Goal: Task Accomplishment & Management: Complete application form

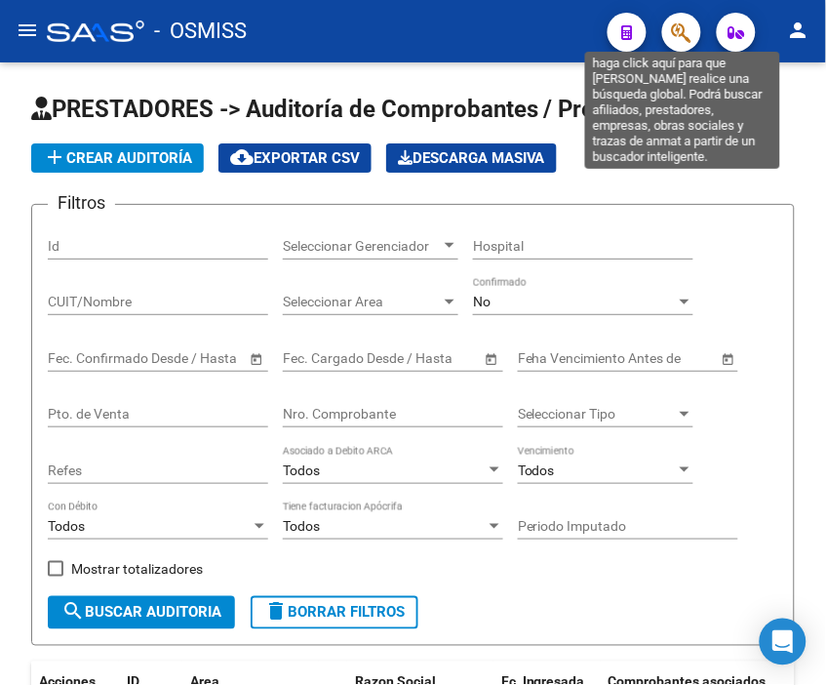
click at [678, 35] on icon "button" at bounding box center [682, 32] width 20 height 22
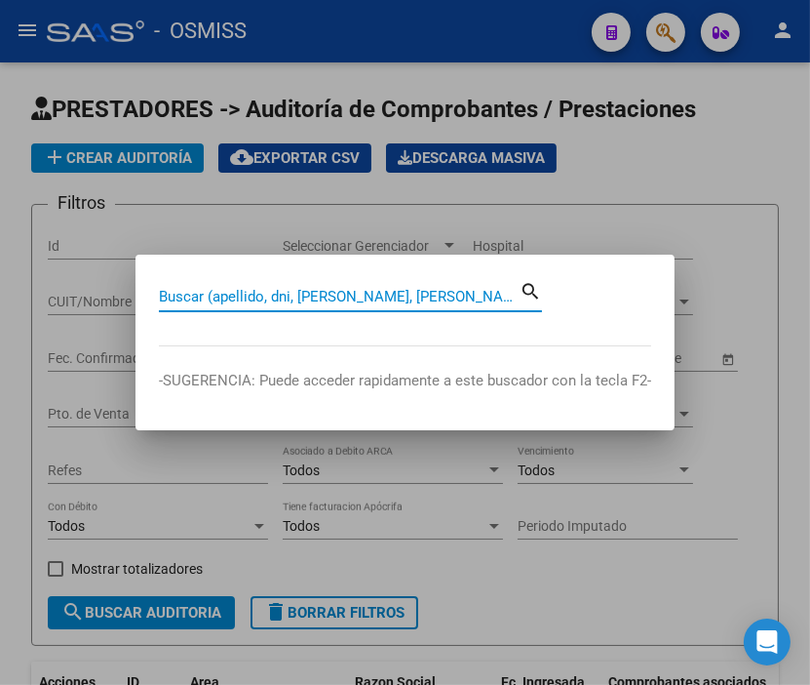
click at [228, 302] on input "Buscar (apellido, dni, [PERSON_NAME], [PERSON_NAME], cuit, obra social)" at bounding box center [339, 297] width 361 height 18
type input "138-11957"
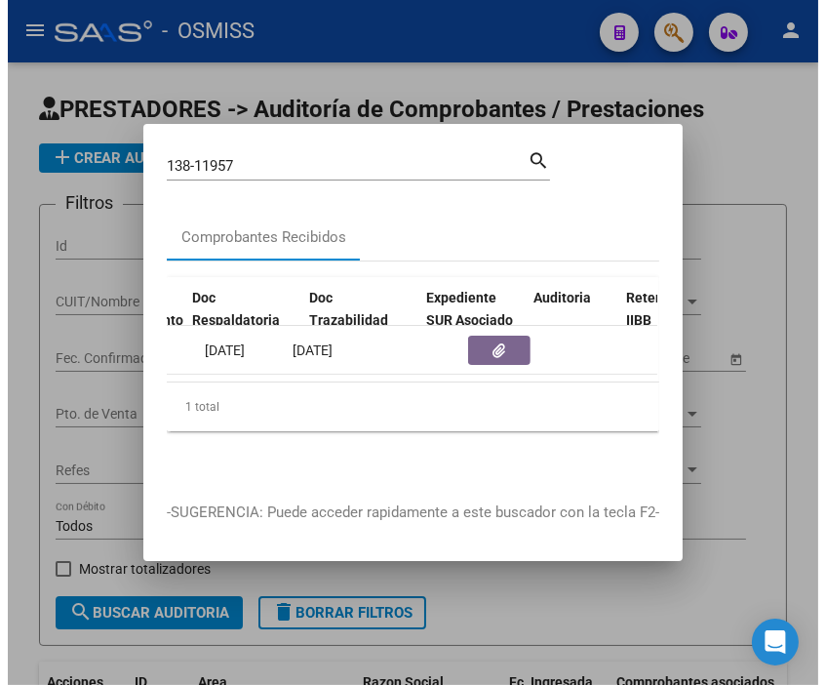
scroll to position [0, 1332]
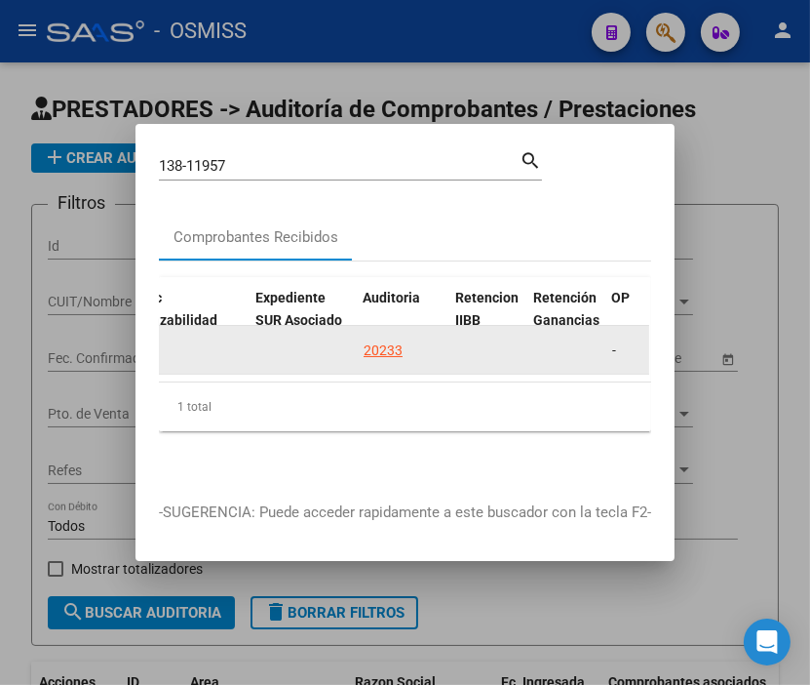
click at [368, 339] on div "20233" at bounding box center [383, 350] width 39 height 22
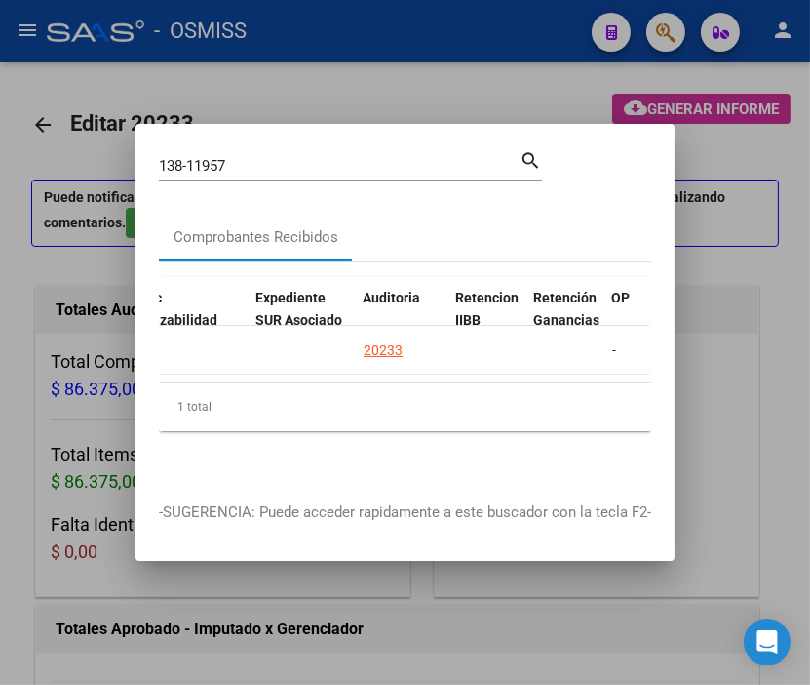
click at [327, 25] on div at bounding box center [405, 342] width 810 height 685
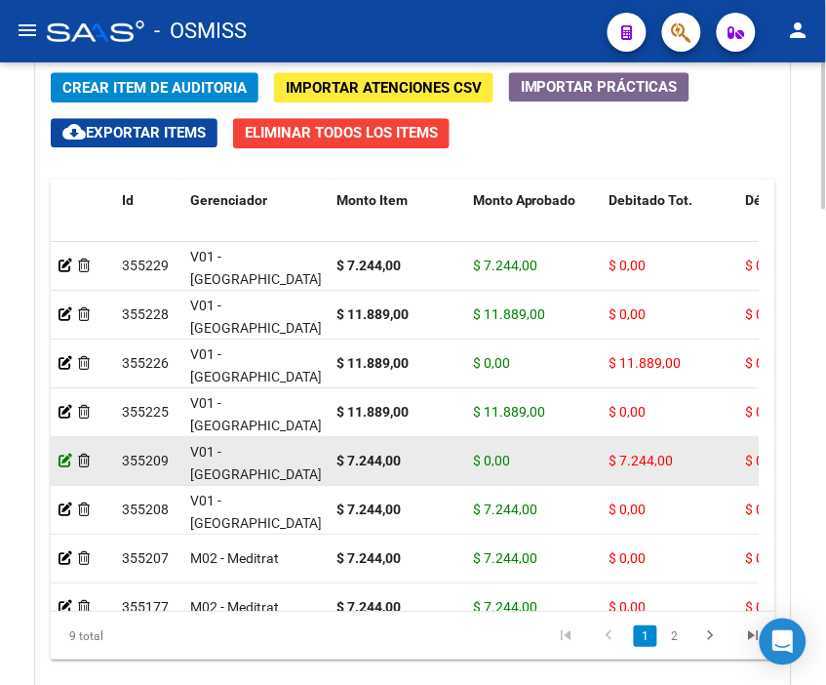
click at [66, 455] on icon at bounding box center [66, 461] width 14 height 14
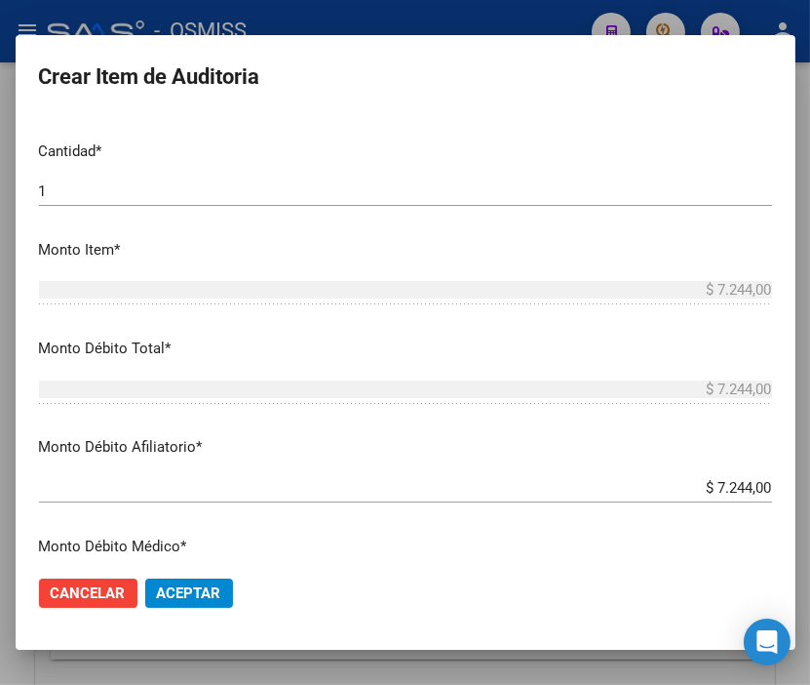
scroll to position [541, 0]
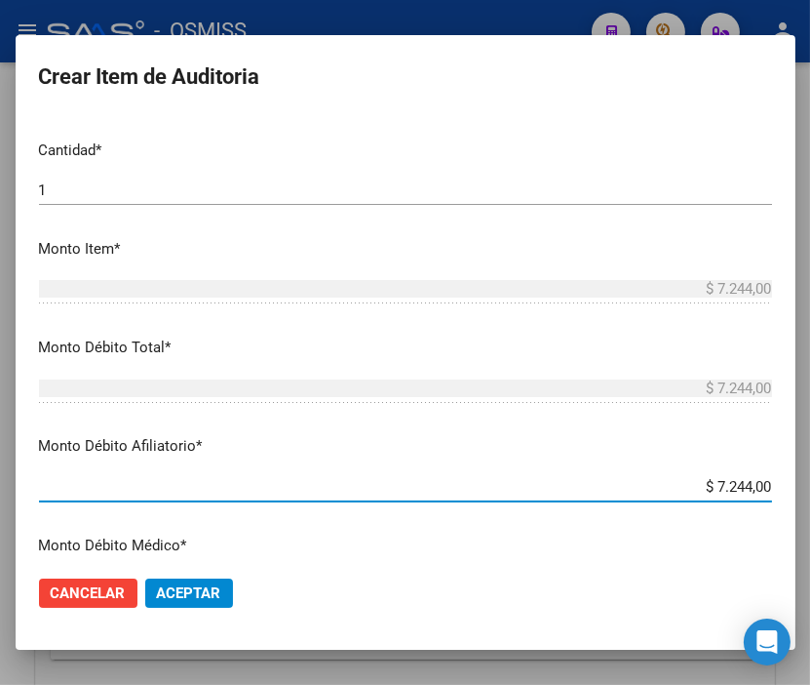
drag, startPoint x: 663, startPoint y: 494, endPoint x: 812, endPoint y: 480, distance: 149.9
click at [810, 480] on html "menu - OSMISS person Firma Express Inicio Calendario SSS Instructivos Contacto …" at bounding box center [405, 342] width 810 height 685
click at [628, 493] on input "$ 7.244,00" at bounding box center [405, 487] width 733 height 18
drag, startPoint x: 628, startPoint y: 493, endPoint x: 822, endPoint y: 488, distance: 194.2
click at [810, 488] on html "menu - OSMISS person Firma Express Inicio Calendario SSS Instructivos Contacto …" at bounding box center [405, 342] width 810 height 685
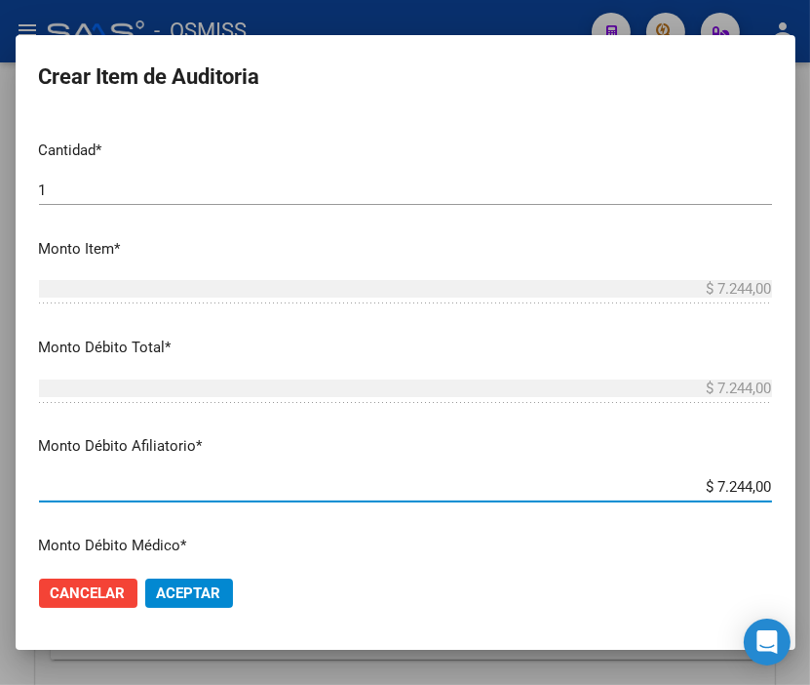
type input "$ 0,00"
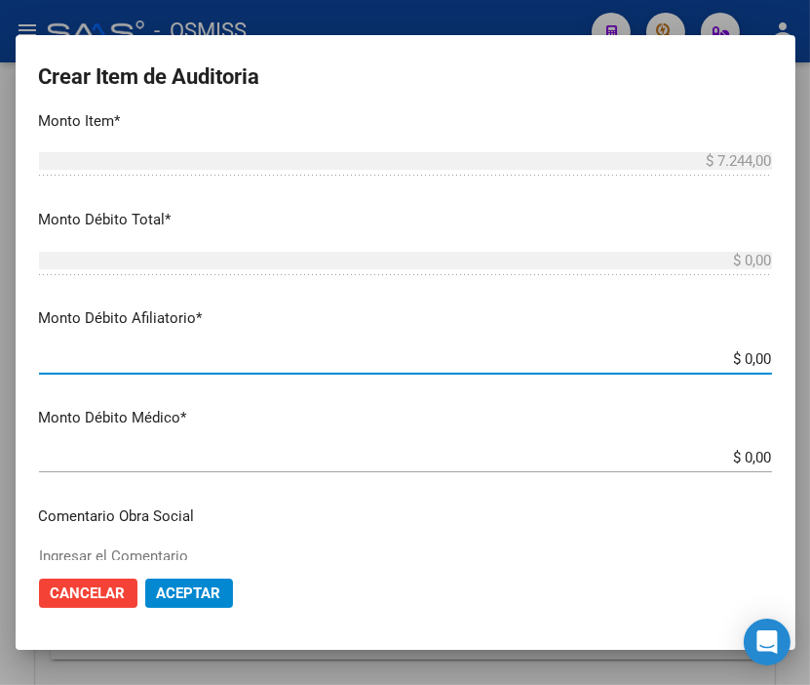
scroll to position [866, 0]
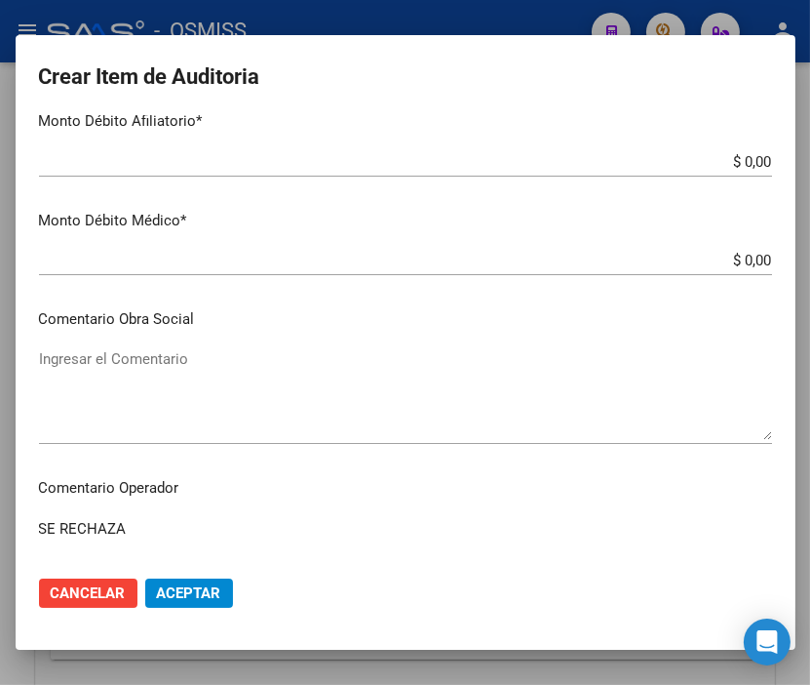
drag, startPoint x: 185, startPoint y: 525, endPoint x: 75, endPoint y: 525, distance: 110.2
click at [75, 525] on textarea "SE RECHAZA" at bounding box center [405, 564] width 733 height 92
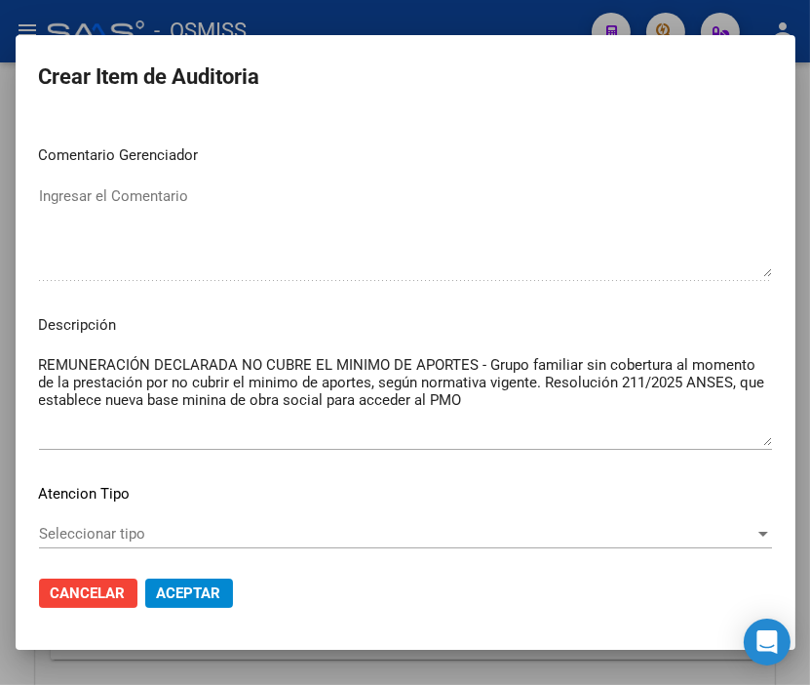
scroll to position [1408, 0]
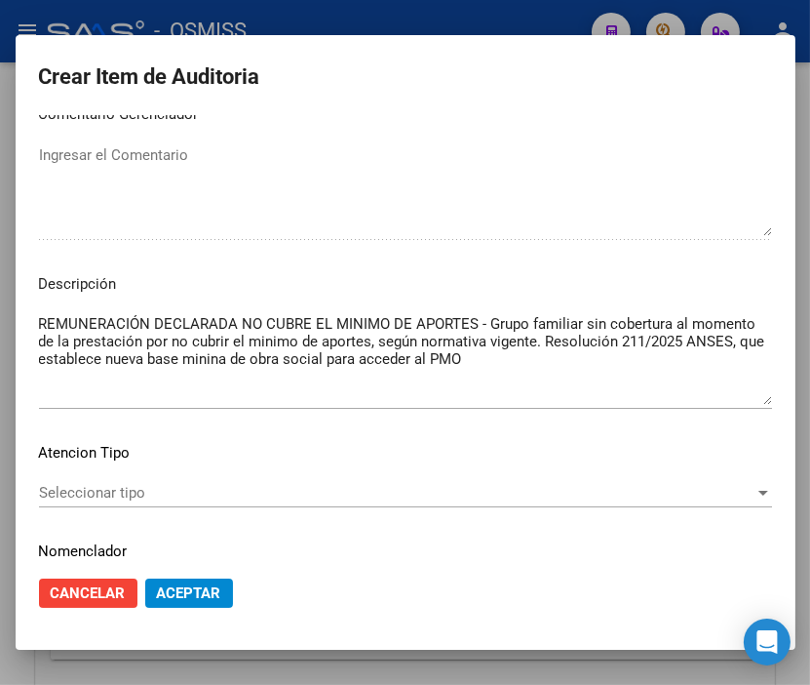
type textarea "SE REVIERTE DEBITO"
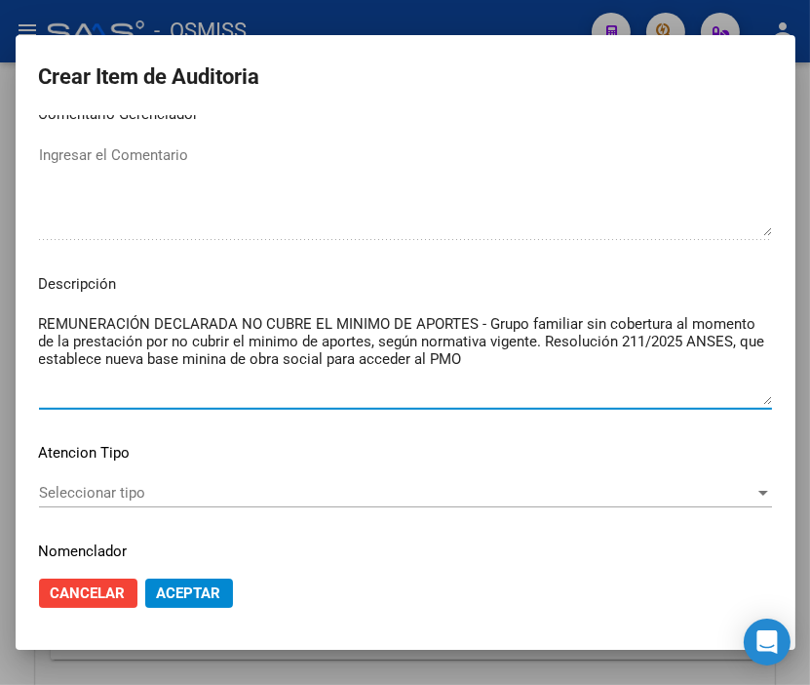
drag, startPoint x: 590, startPoint y: 359, endPoint x: -131, endPoint y: 323, distance: 721.6
click at [0, 323] on html "menu - OSMISS person Firma Express Inicio Calendario SSS Instructivos Contacto …" at bounding box center [405, 342] width 810 height 685
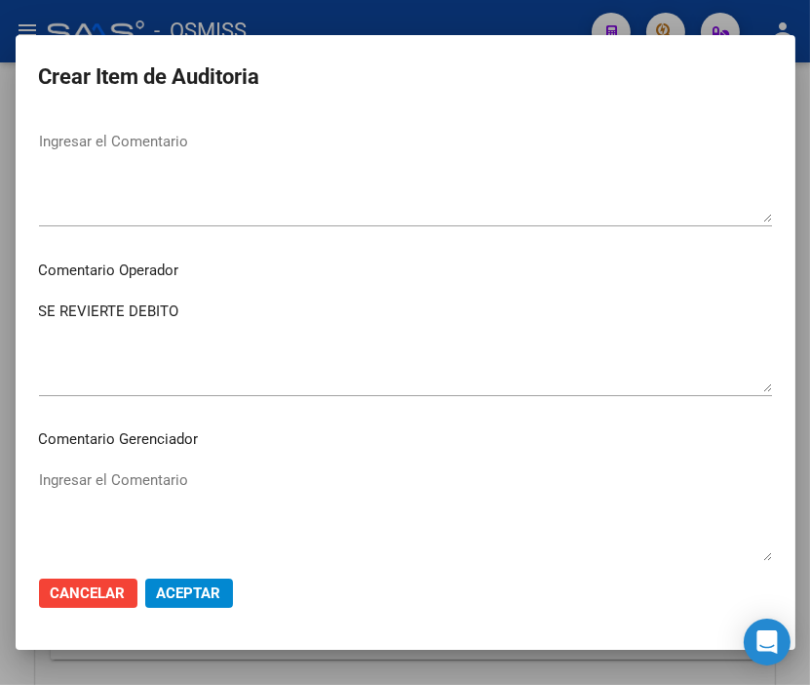
scroll to position [1300, 0]
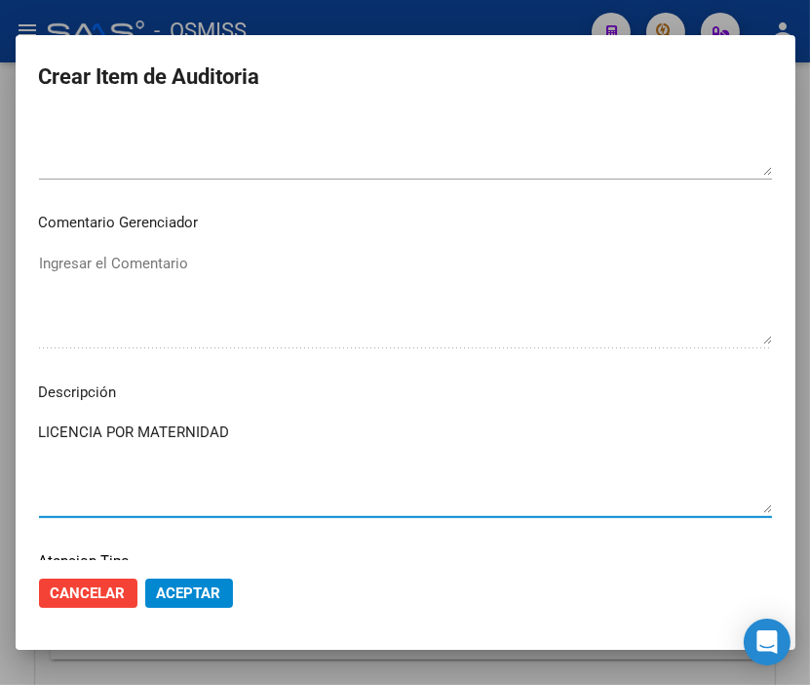
type textarea "LICENCIA POR MATERNIDAD"
click at [202, 589] on span "Aceptar" at bounding box center [189, 593] width 64 height 18
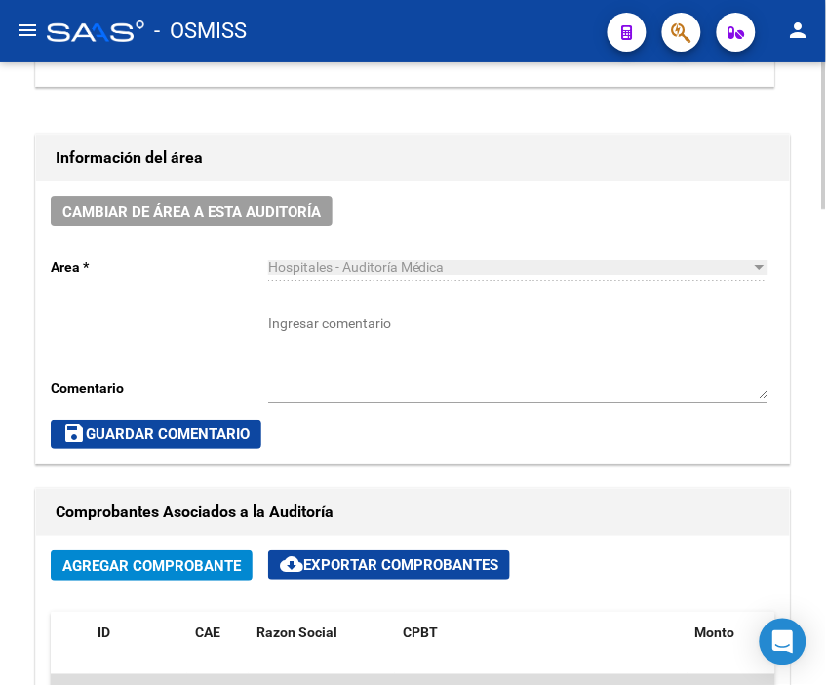
scroll to position [866, 0]
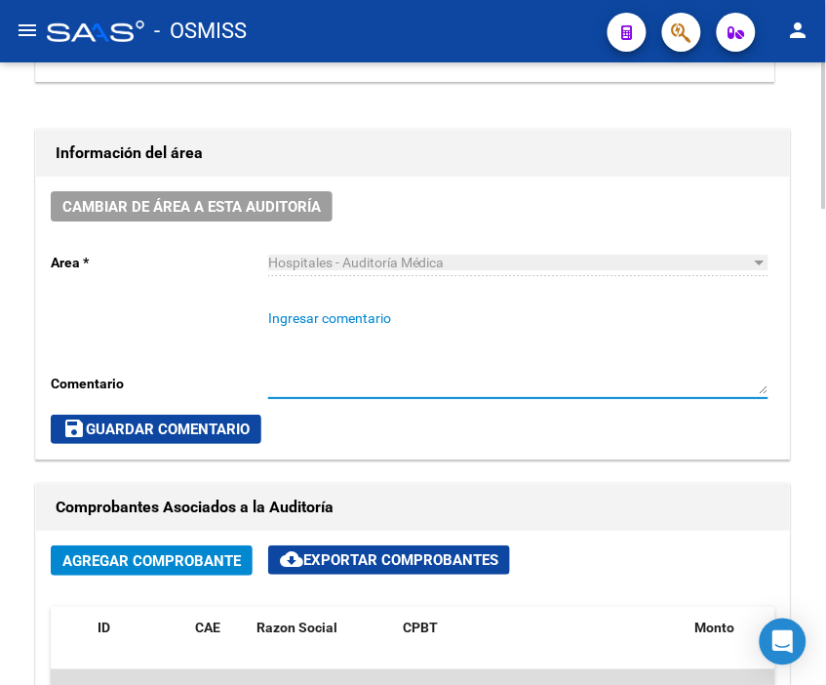
click at [286, 368] on textarea "Ingresar comentario" at bounding box center [518, 351] width 500 height 86
type textarea "DEBITO REVERTIDO"
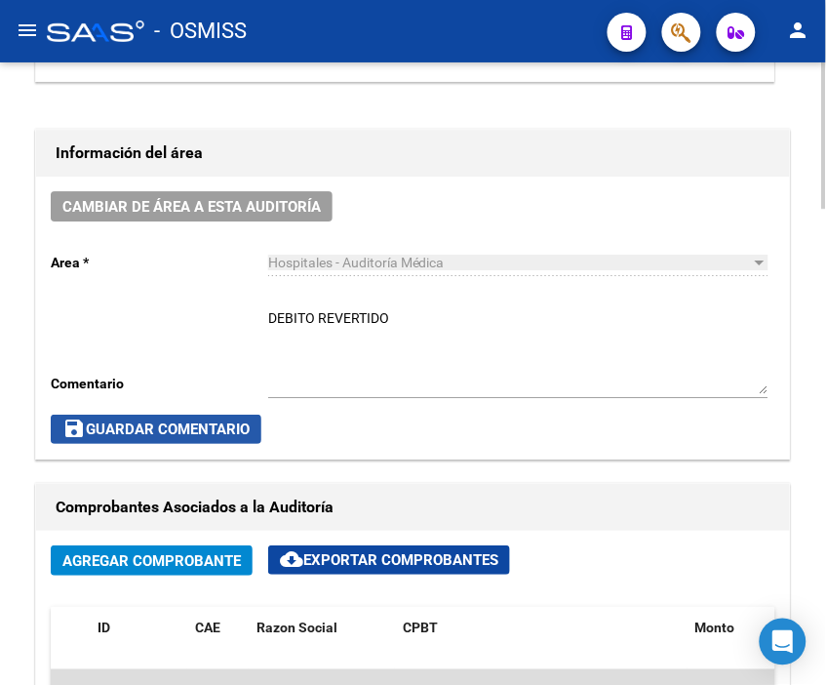
click at [192, 425] on span "save Guardar Comentario" at bounding box center [155, 429] width 187 height 18
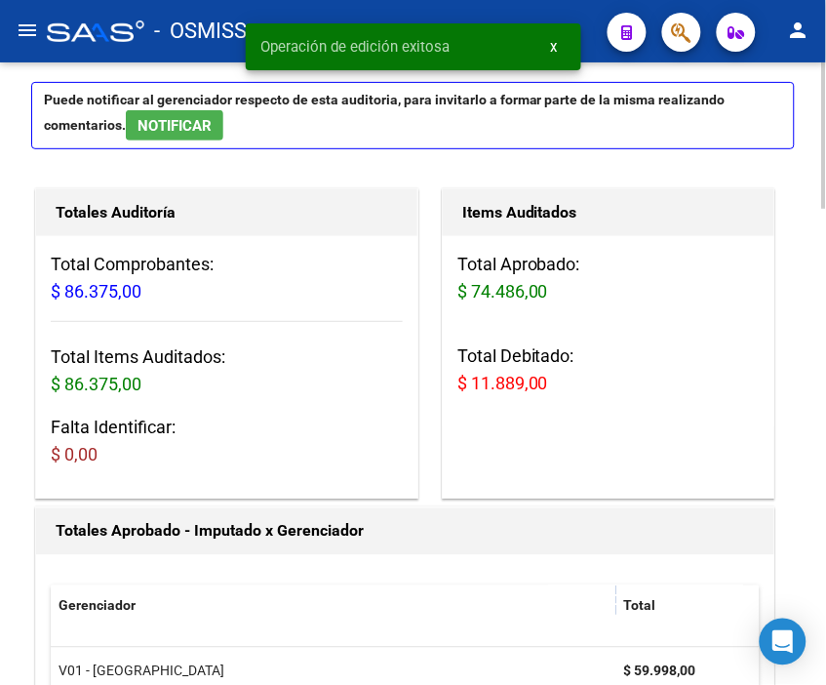
scroll to position [0, 0]
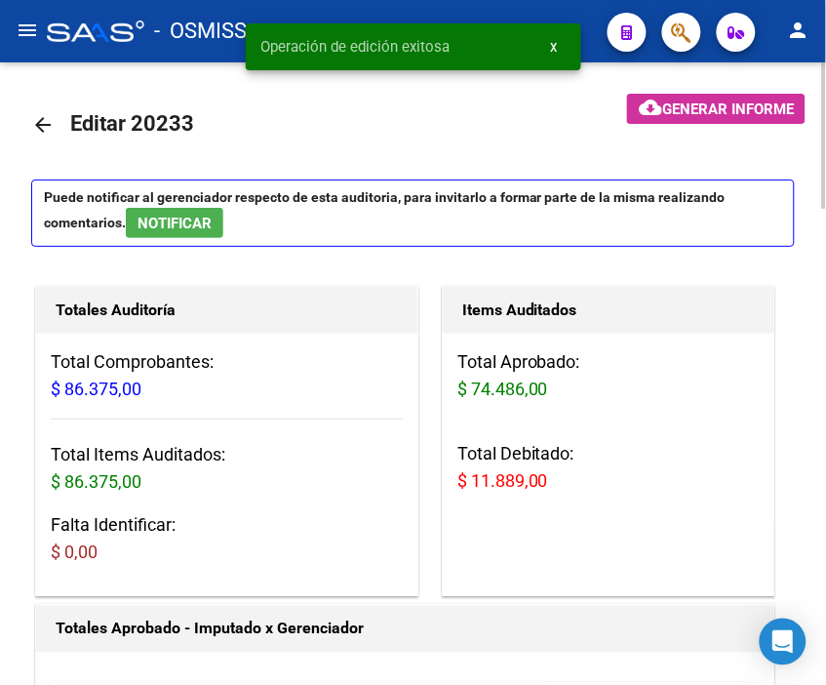
click at [40, 119] on mat-icon "arrow_back" at bounding box center [42, 124] width 23 height 23
